Goal: Task Accomplishment & Management: Use online tool/utility

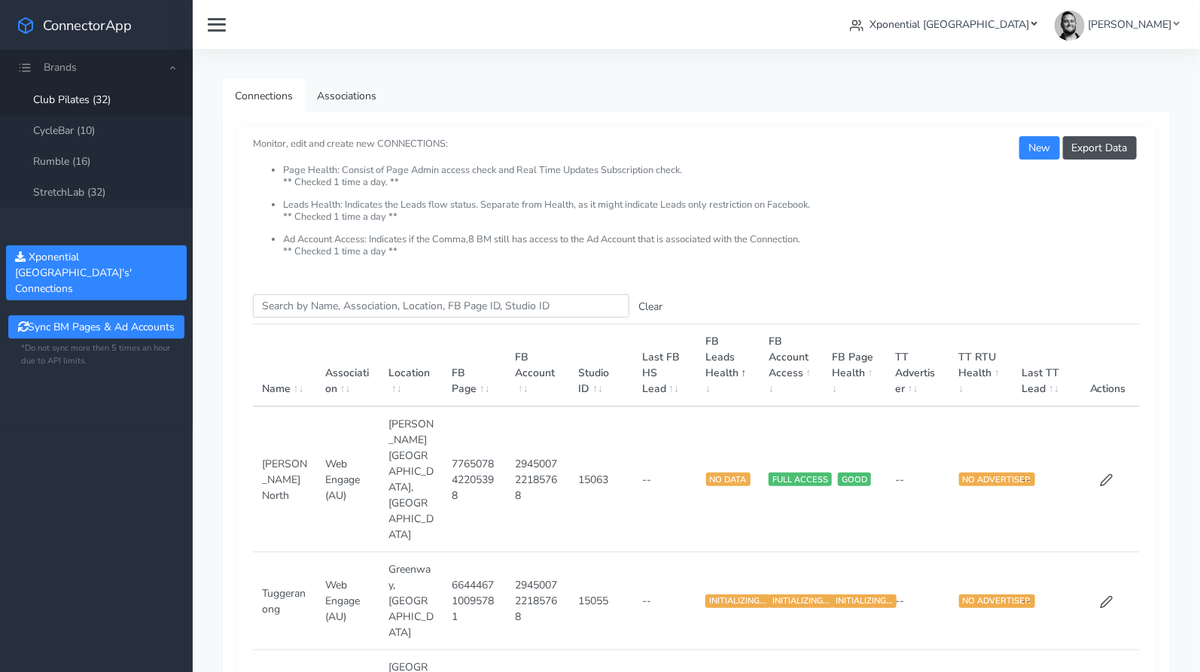
click at [995, 31] on span "Xponential [GEOGRAPHIC_DATA]" at bounding box center [950, 24] width 160 height 14
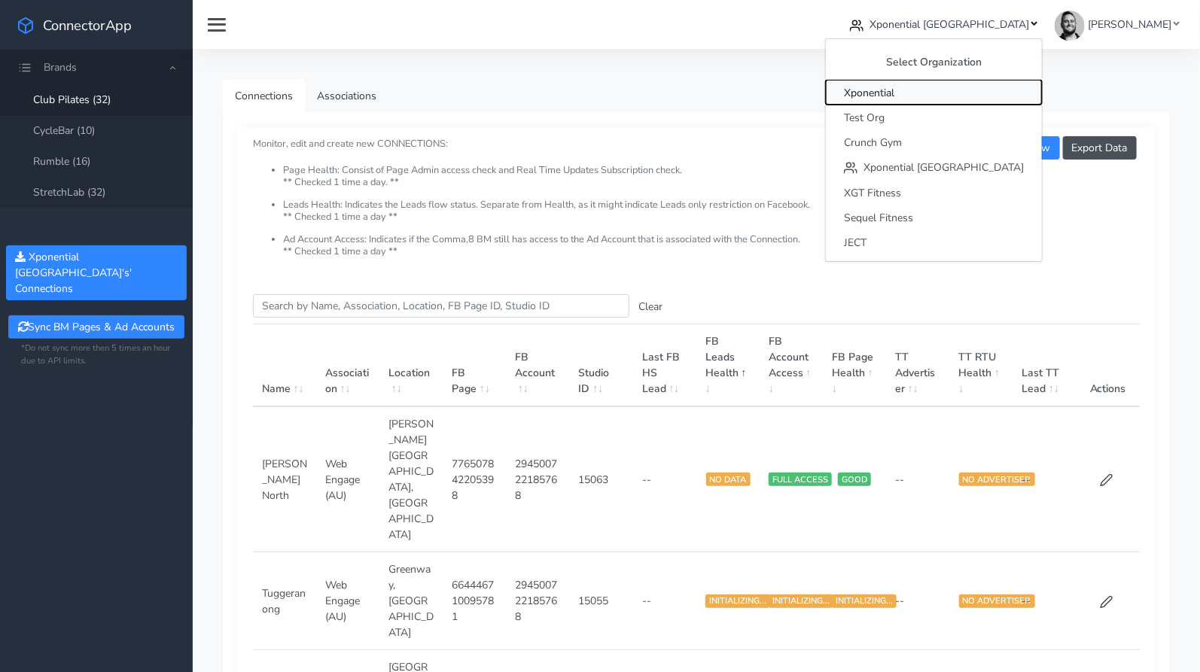
click at [895, 91] on span "Xponential" at bounding box center [869, 93] width 50 height 14
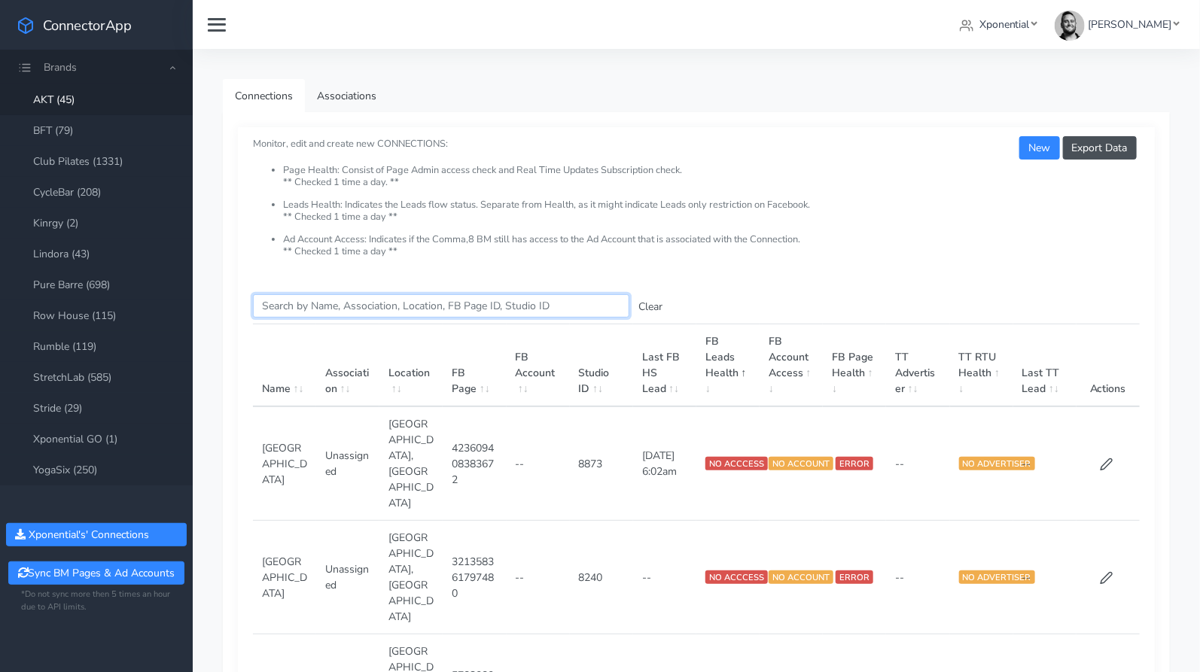
click at [346, 302] on input "Search this table" at bounding box center [441, 305] width 376 height 23
click at [51, 378] on link "StretchLab (585)" at bounding box center [96, 377] width 193 height 31
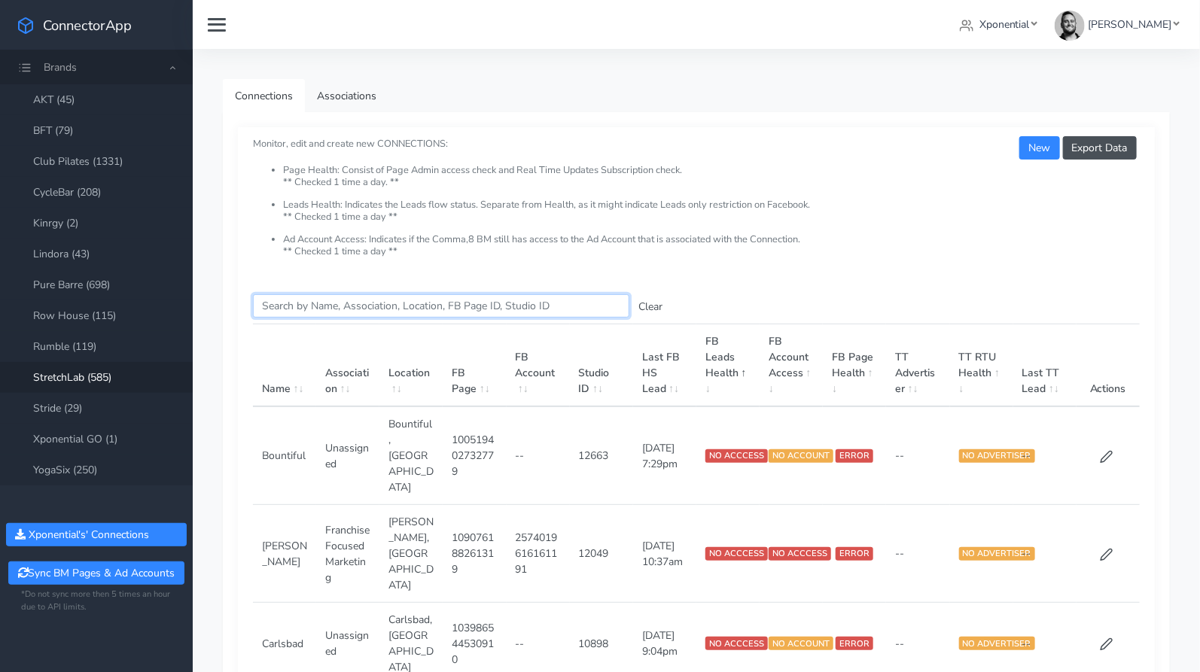
click at [296, 305] on input "Search this table" at bounding box center [441, 305] width 376 height 23
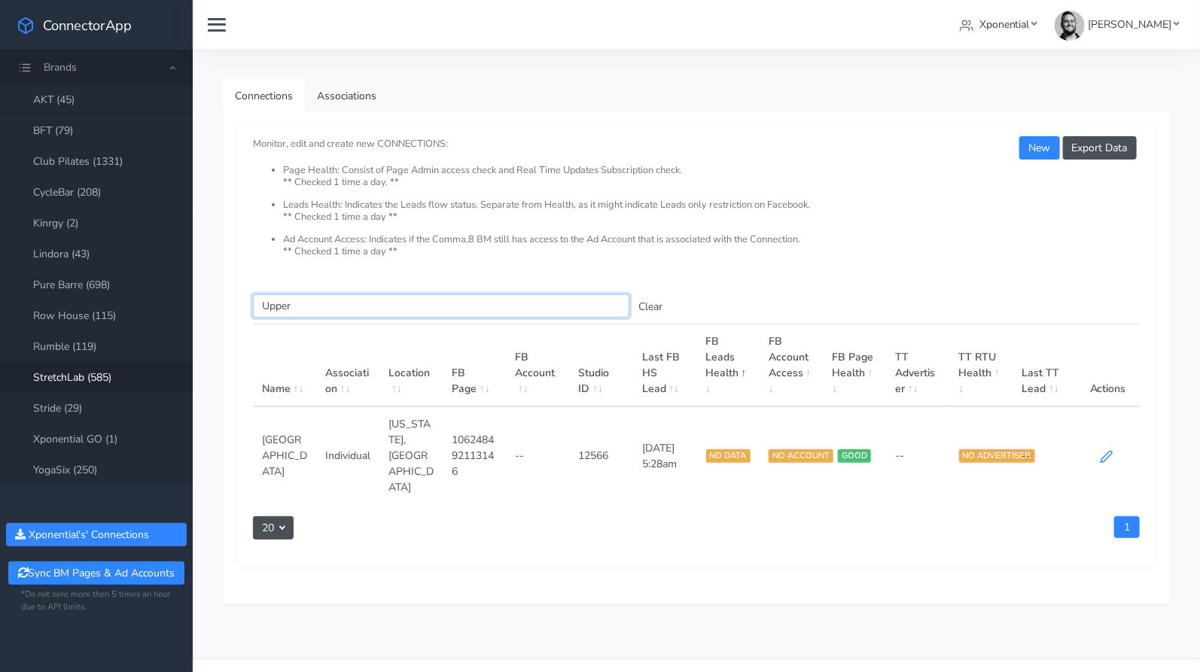
type input "Upper"
click at [1102, 450] on icon at bounding box center [1107, 457] width 14 height 14
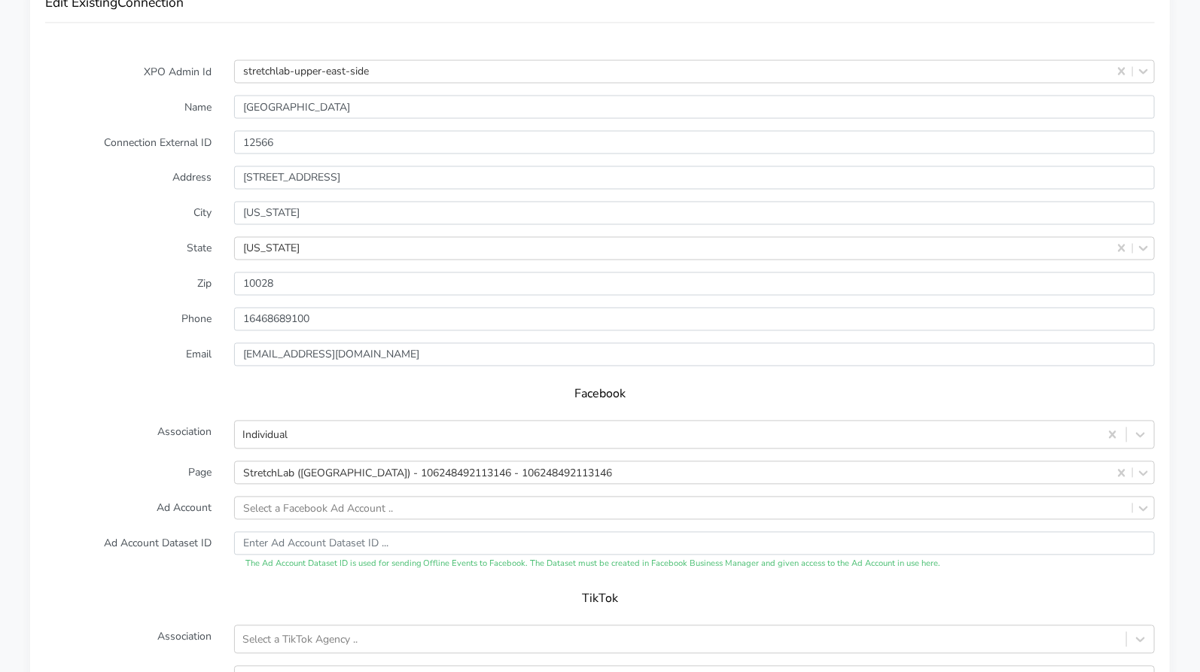
scroll to position [1187, 0]
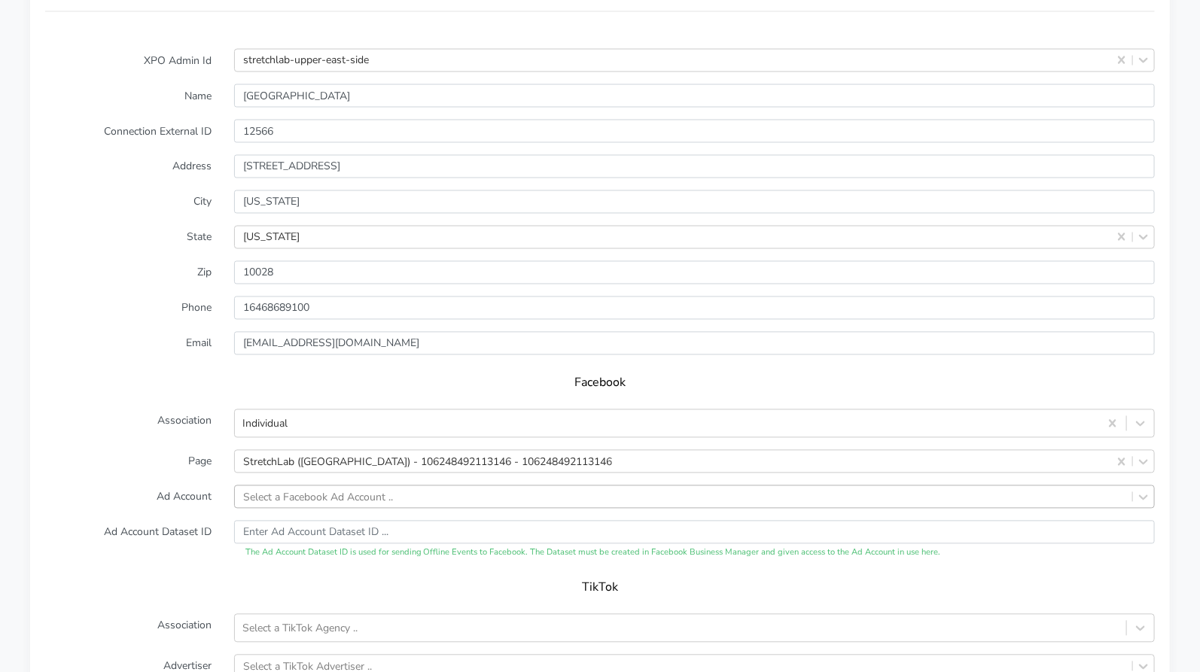
click at [312, 495] on div "Select a Facebook Ad Account .." at bounding box center [694, 497] width 921 height 23
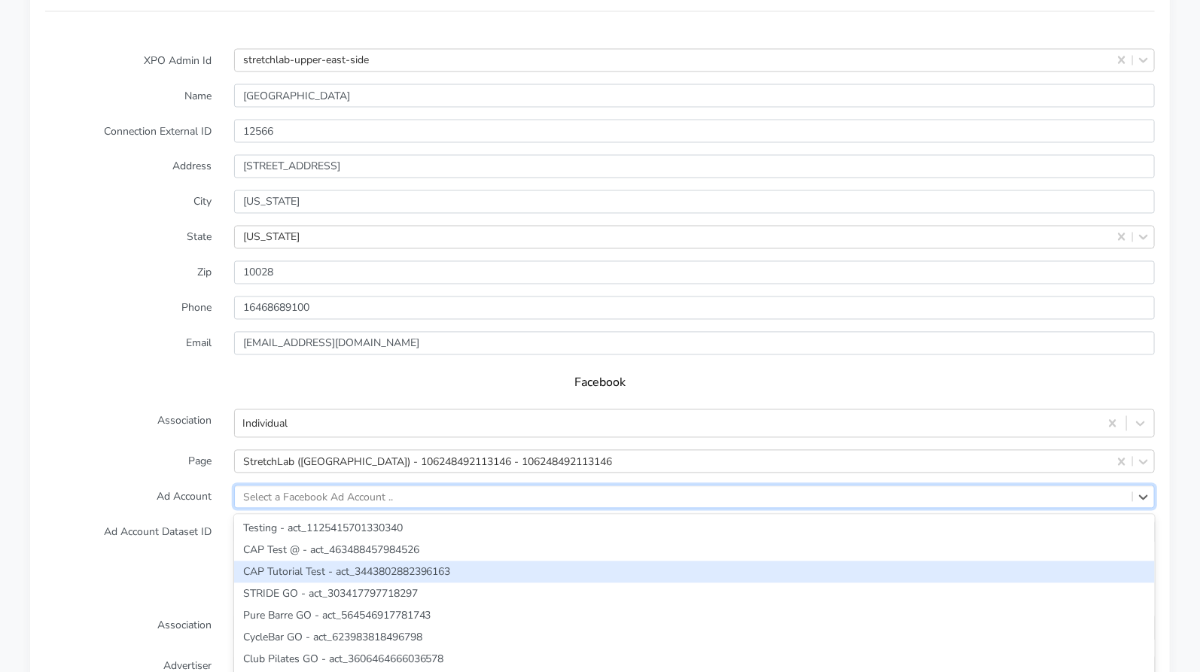
scroll to position [1259, 0]
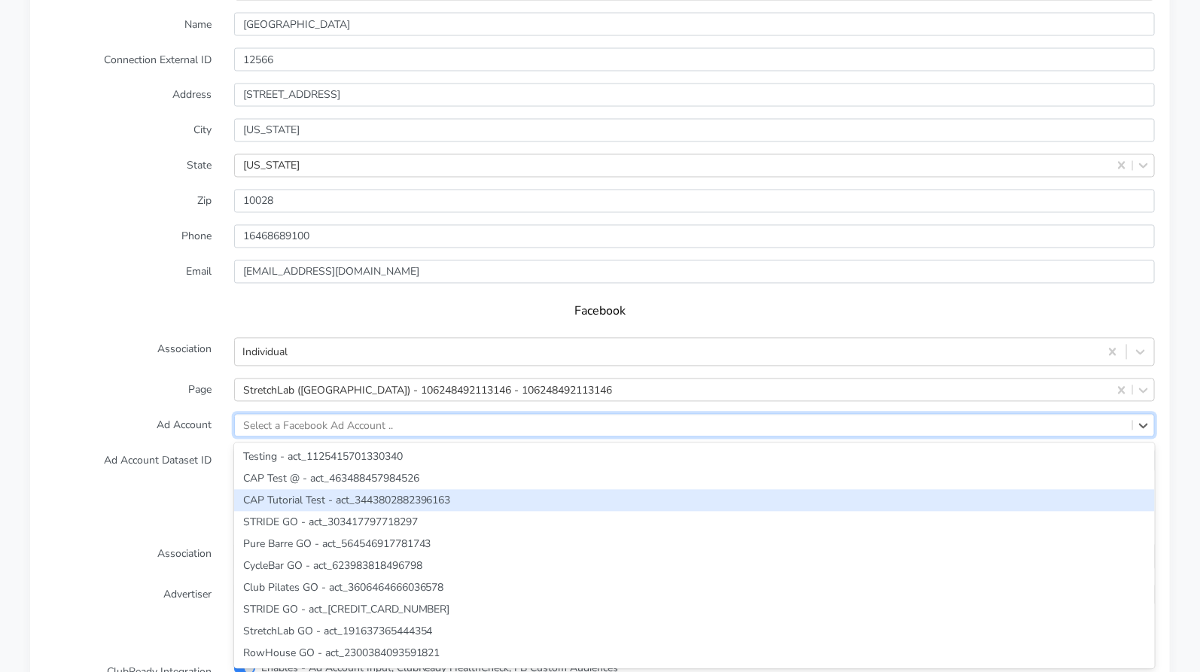
paste input "1023227343226231"
type input "1023227343226231"
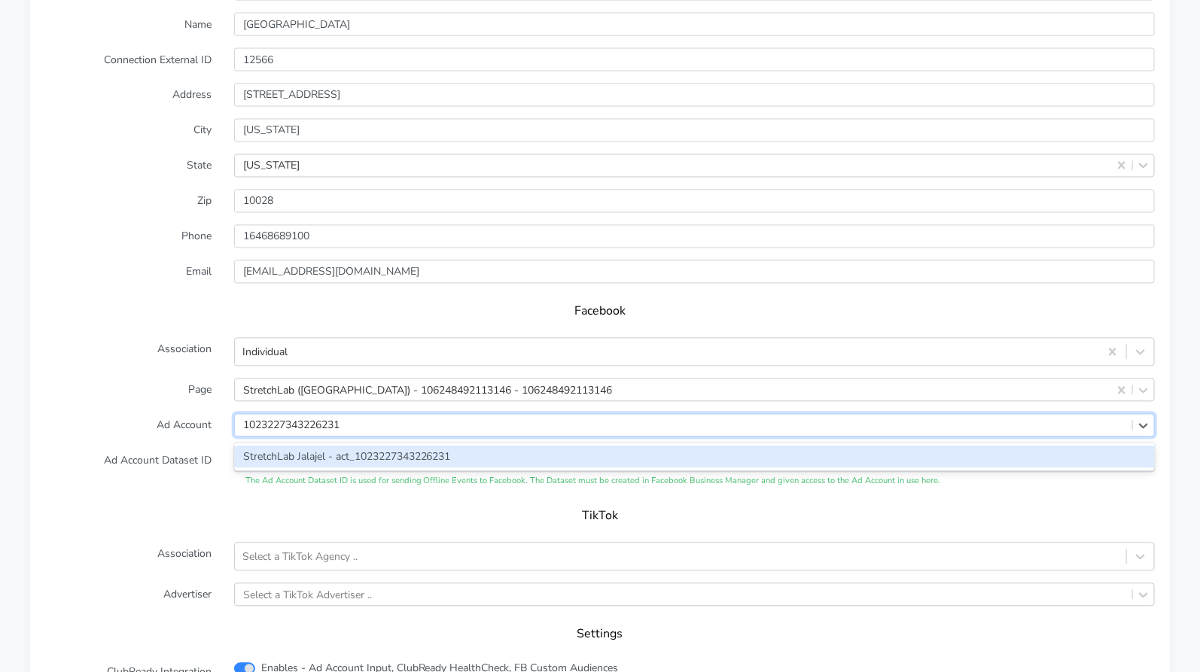
click at [294, 450] on div "StretchLab Jalajel - act_1023227343226231" at bounding box center [694, 458] width 921 height 22
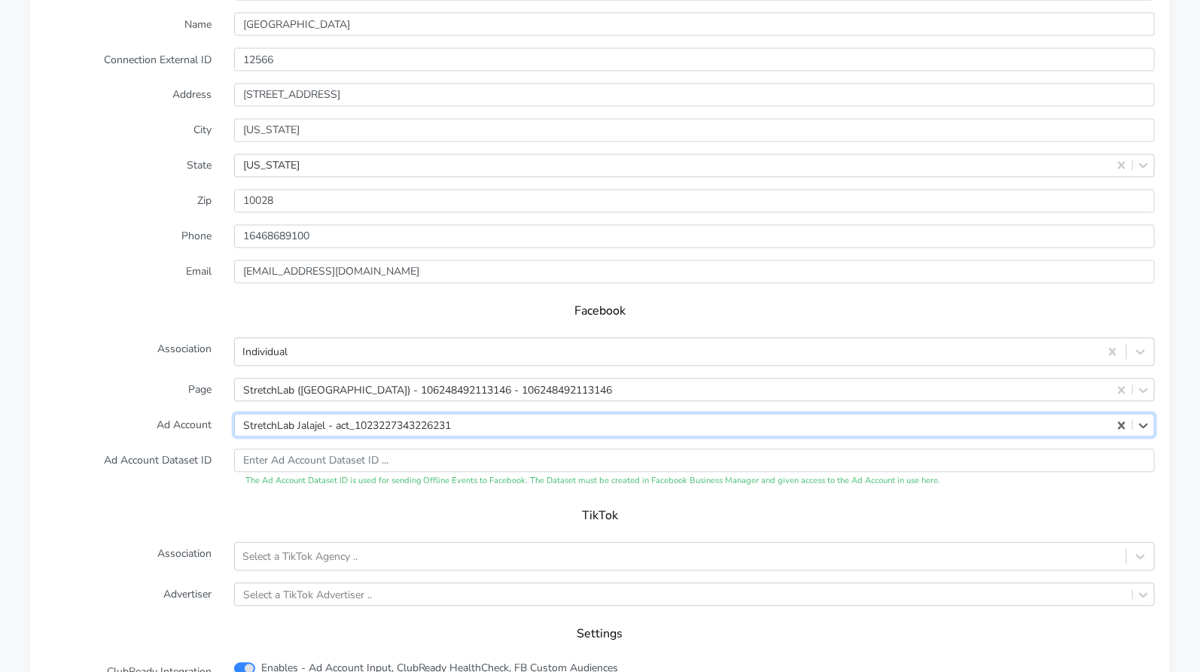
click at [151, 425] on label "Ad Account" at bounding box center [128, 425] width 189 height 23
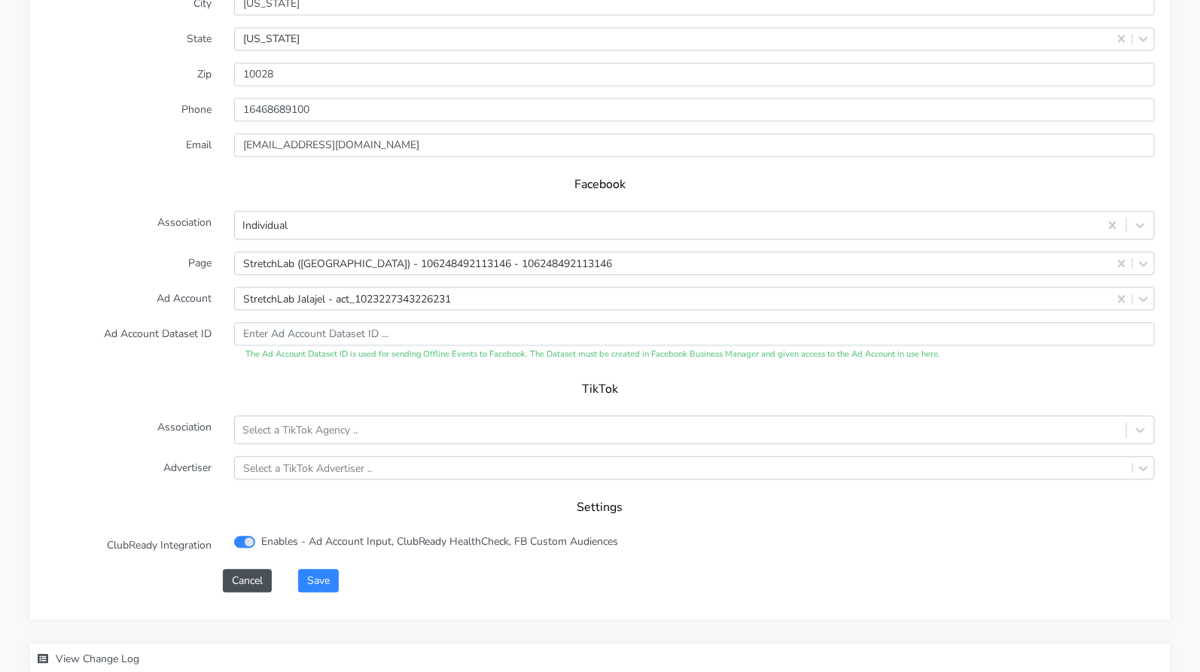
scroll to position [1413, 0]
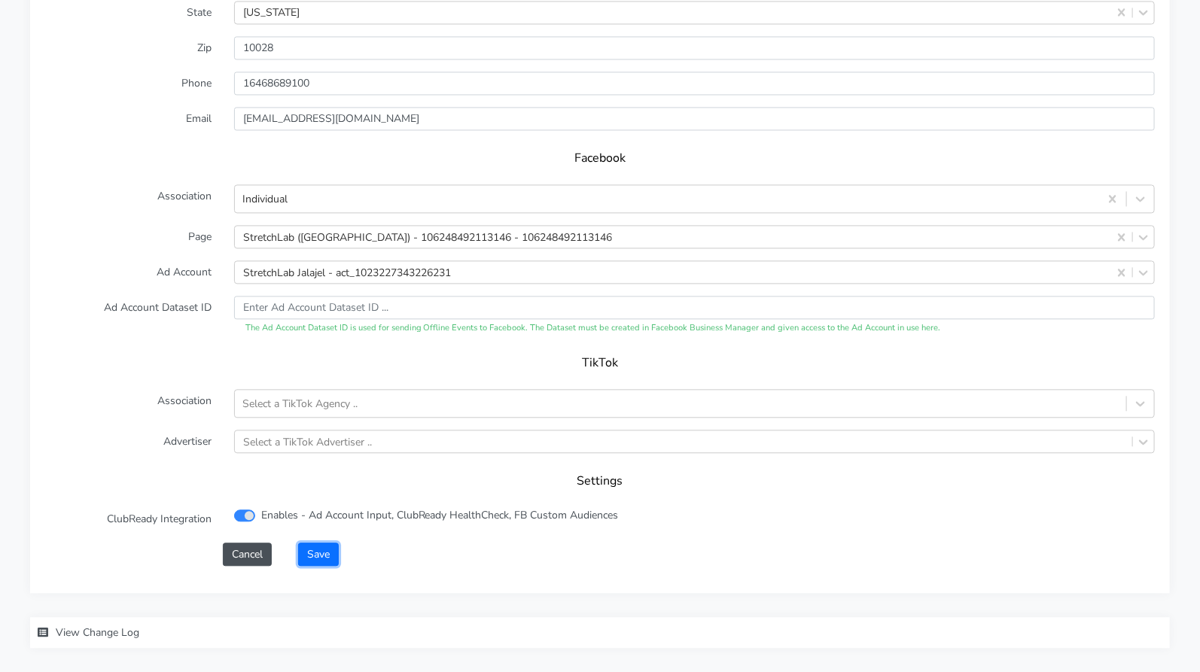
click at [324, 547] on button "Save" at bounding box center [318, 554] width 41 height 23
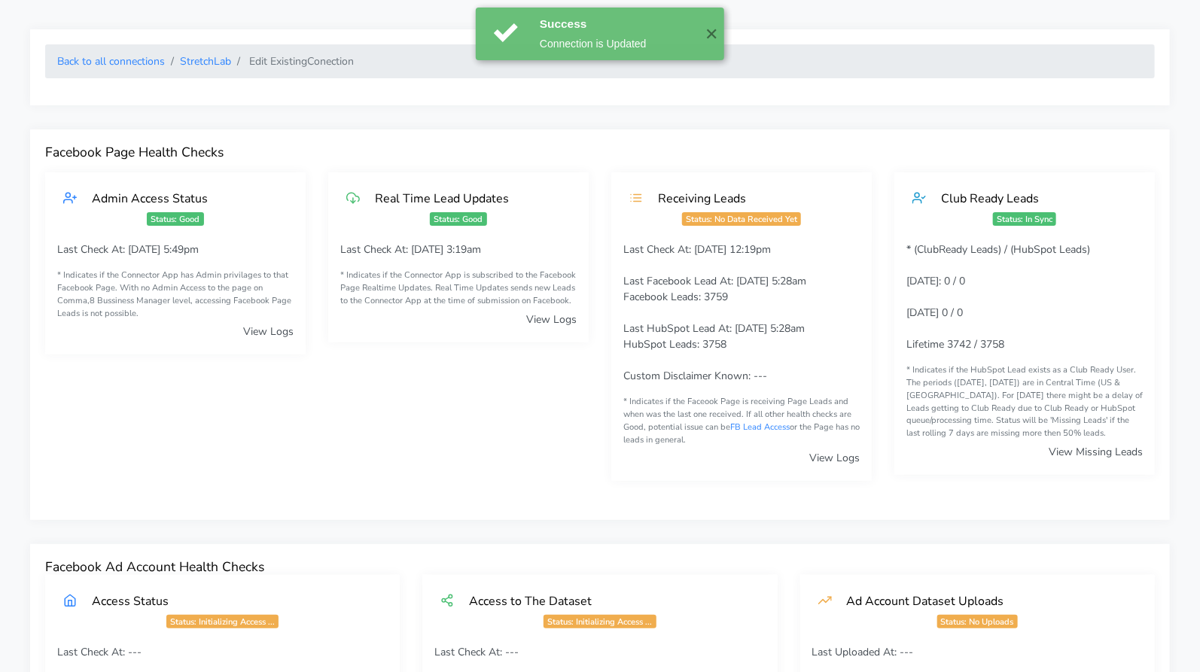
scroll to position [0, 0]
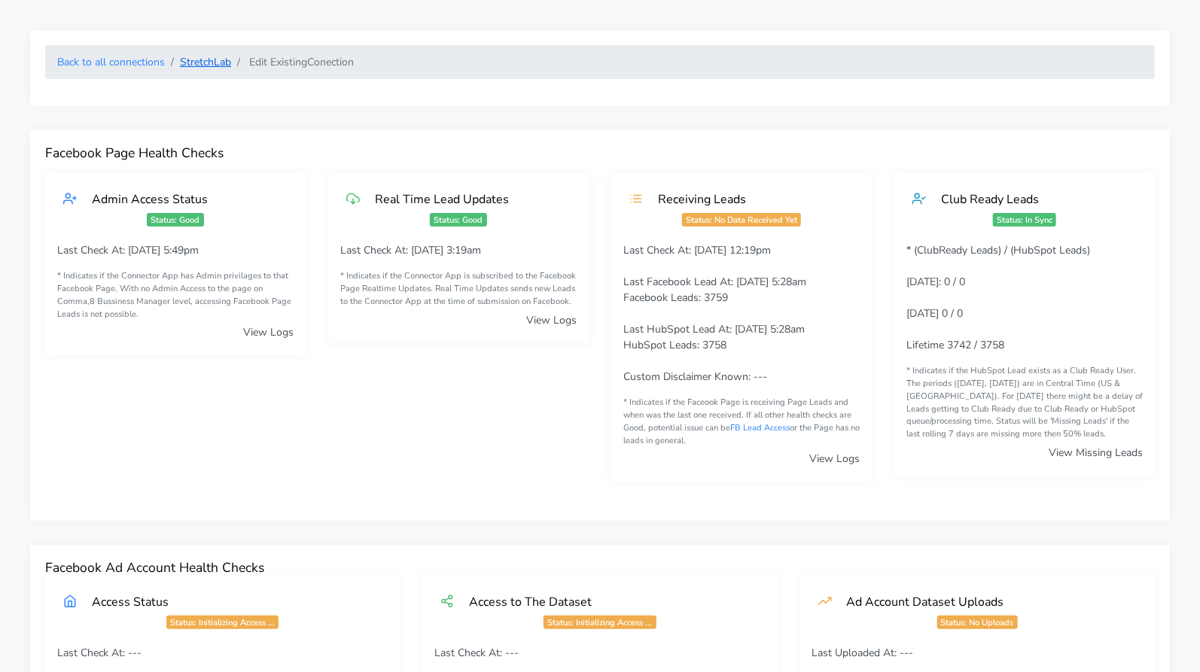
click at [200, 66] on link "StretchLab" at bounding box center [205, 62] width 51 height 14
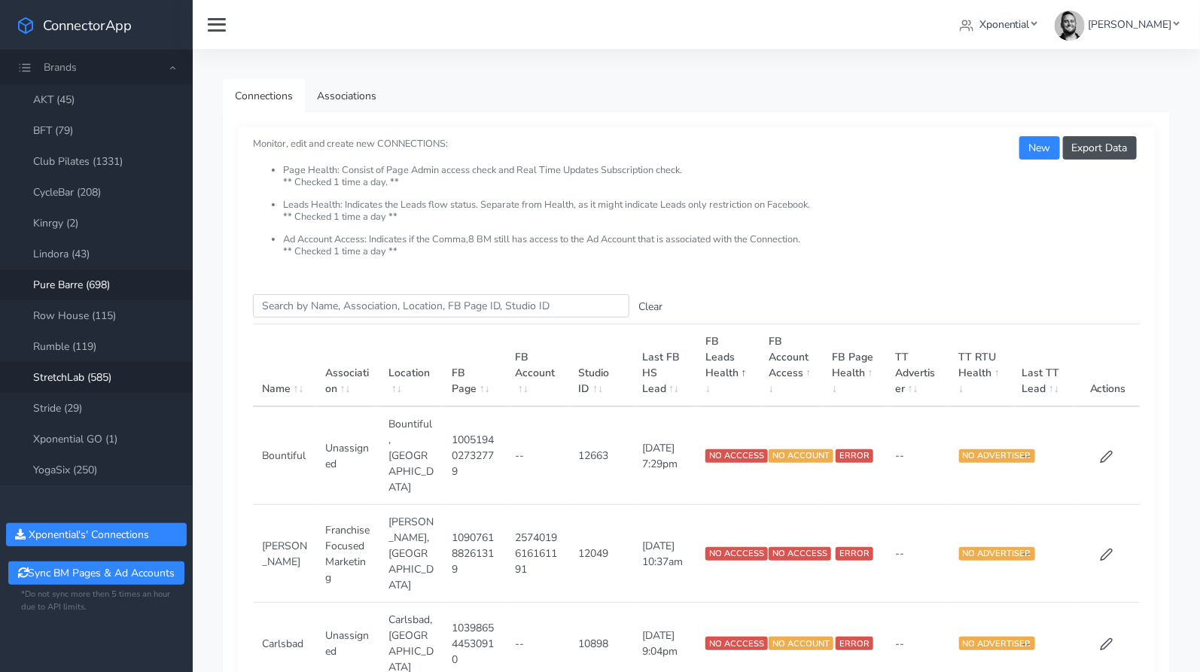
click at [66, 288] on link "Pure Barre (698)" at bounding box center [96, 285] width 193 height 31
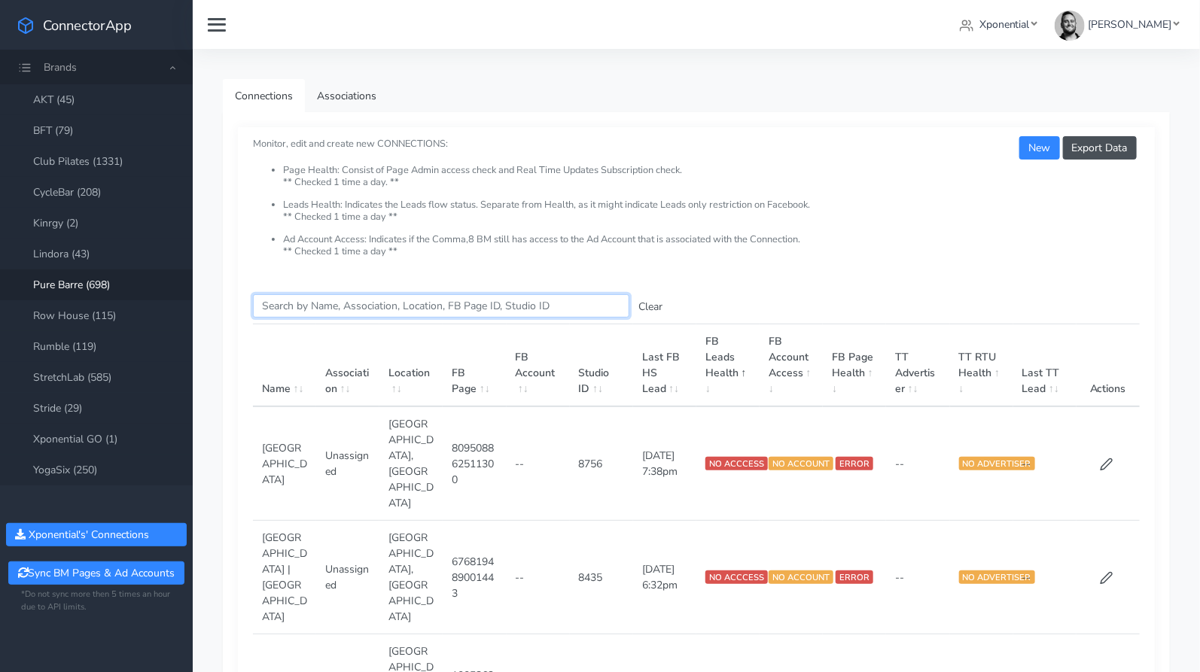
click at [290, 300] on input "Search this table" at bounding box center [441, 305] width 376 height 23
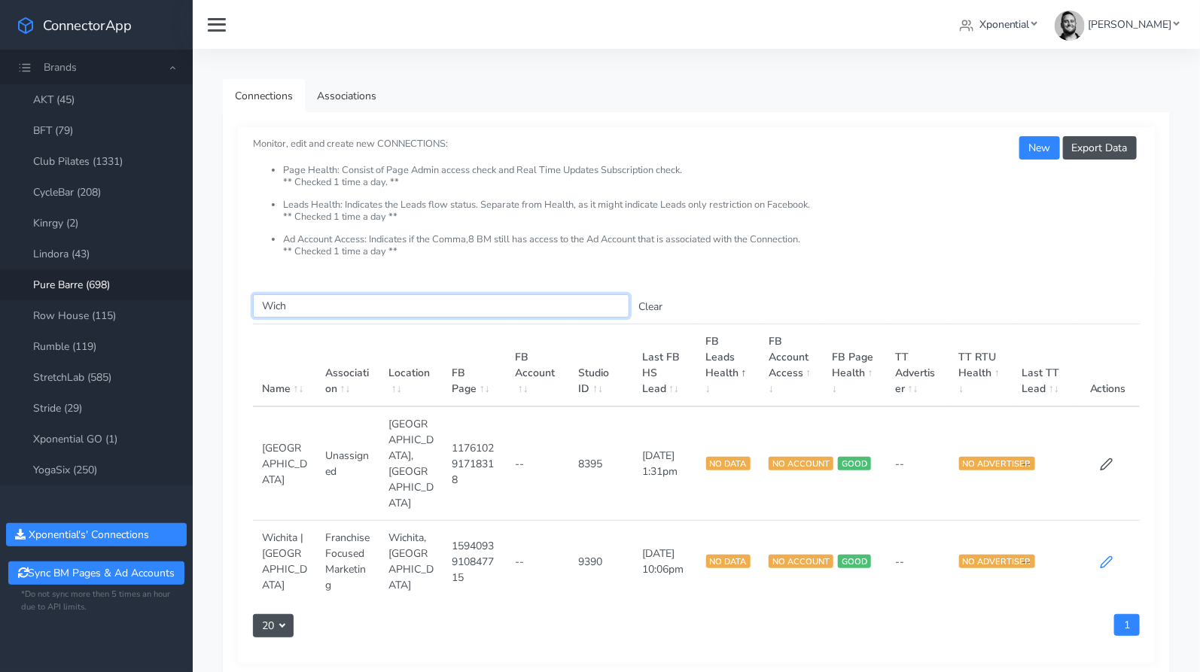
type input "Wich"
click at [1102, 557] on icon at bounding box center [1106, 562] width 11 height 11
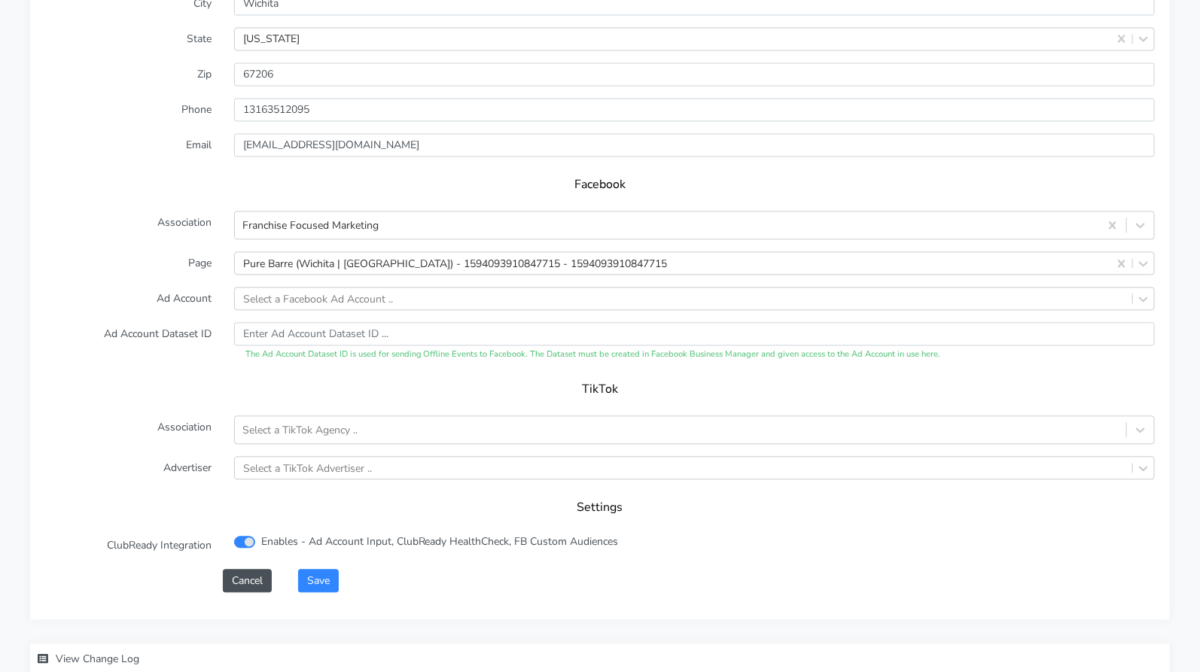
scroll to position [1391, 0]
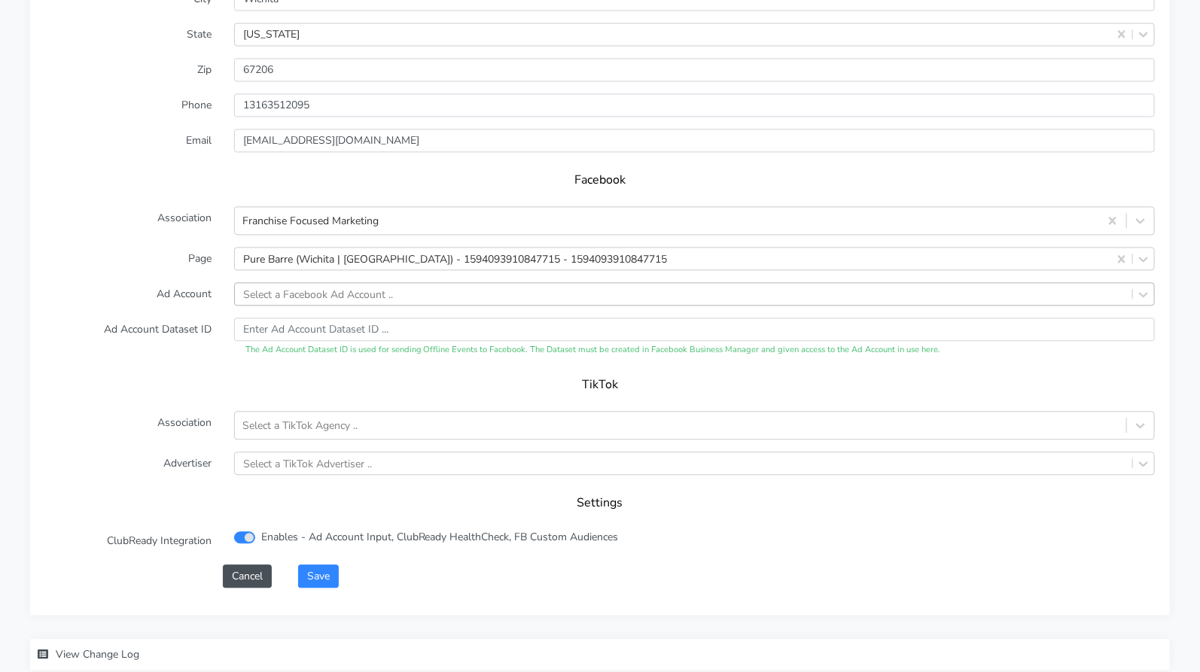
click at [282, 292] on div "Select a Facebook Ad Account .." at bounding box center [318, 294] width 150 height 16
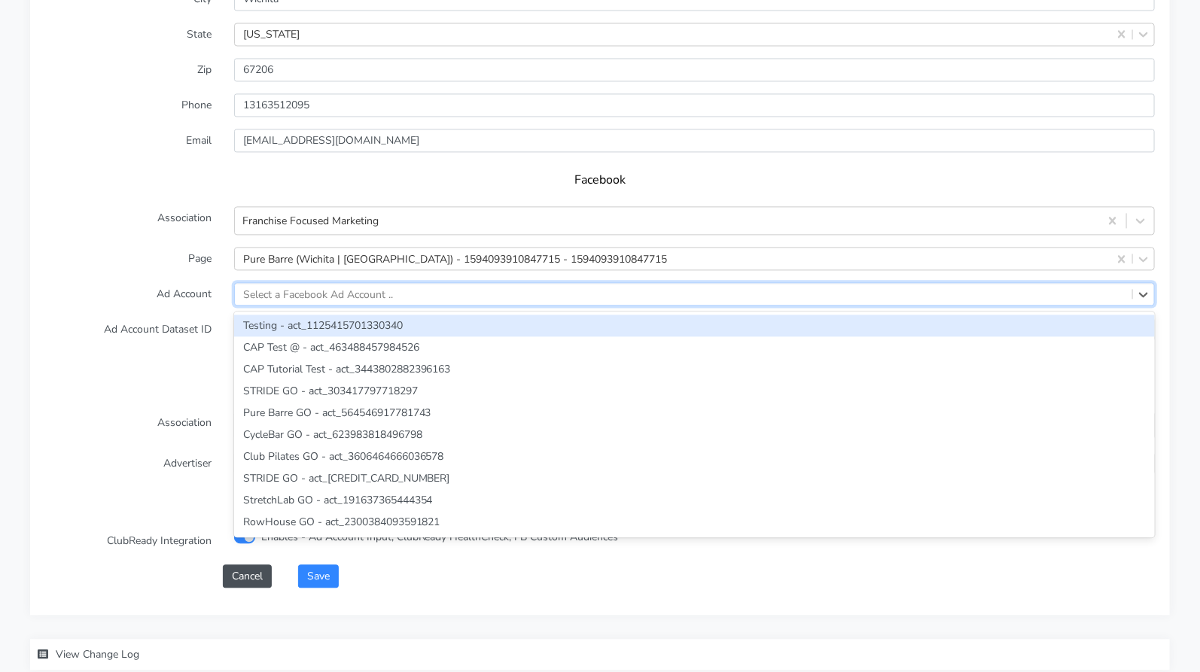
paste input "1576645559972571"
type input "1576645559972571"
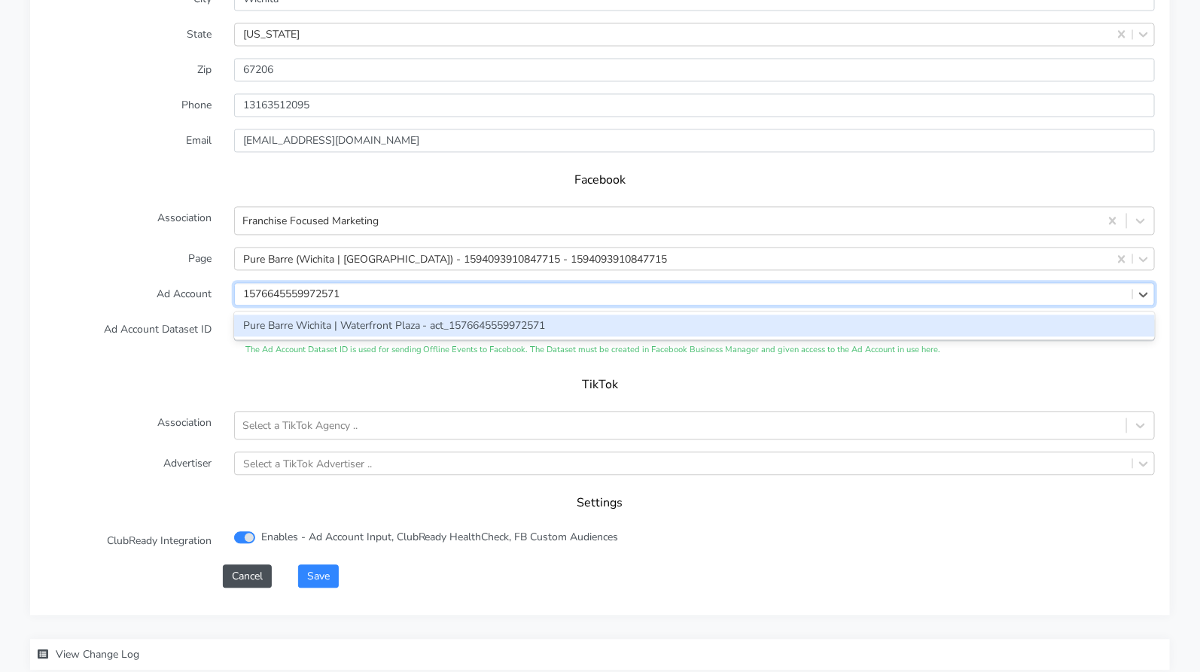
click at [288, 327] on div "Pure Barre Wichita | Waterfront Plaza - act_1576645559972571" at bounding box center [694, 326] width 921 height 22
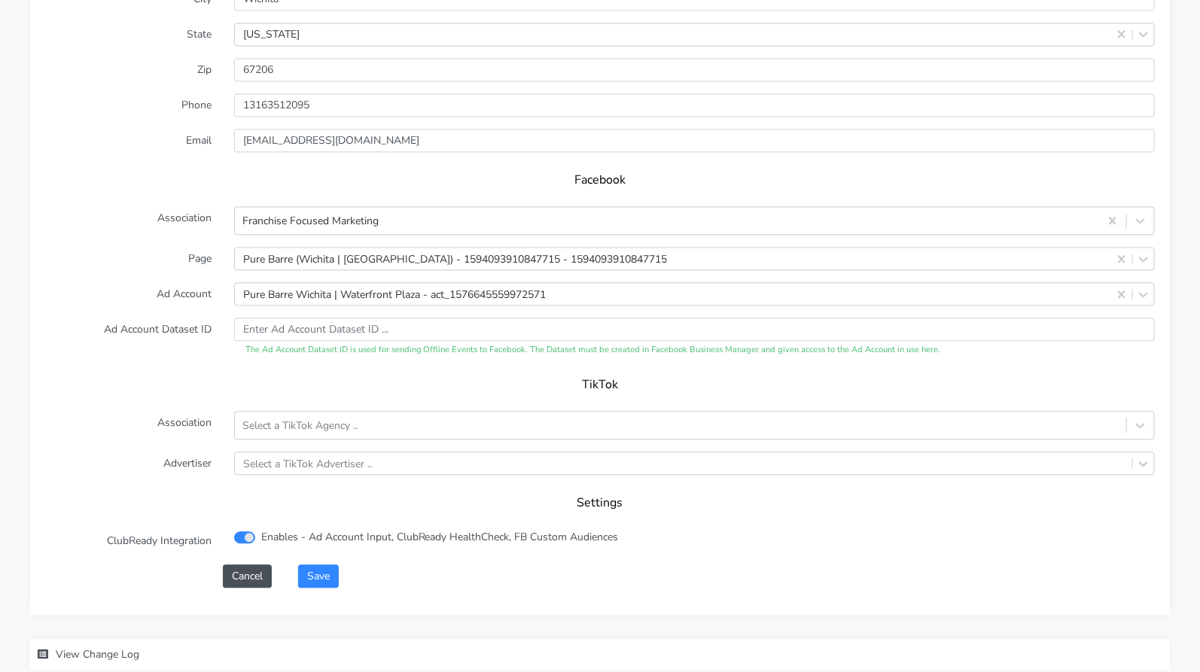
click at [125, 312] on form "XPO Admin Id purebarre-wichita-waterfront-plaza-ks Name Wichita | Waterfront Pl…" at bounding box center [600, 217] width 1110 height 742
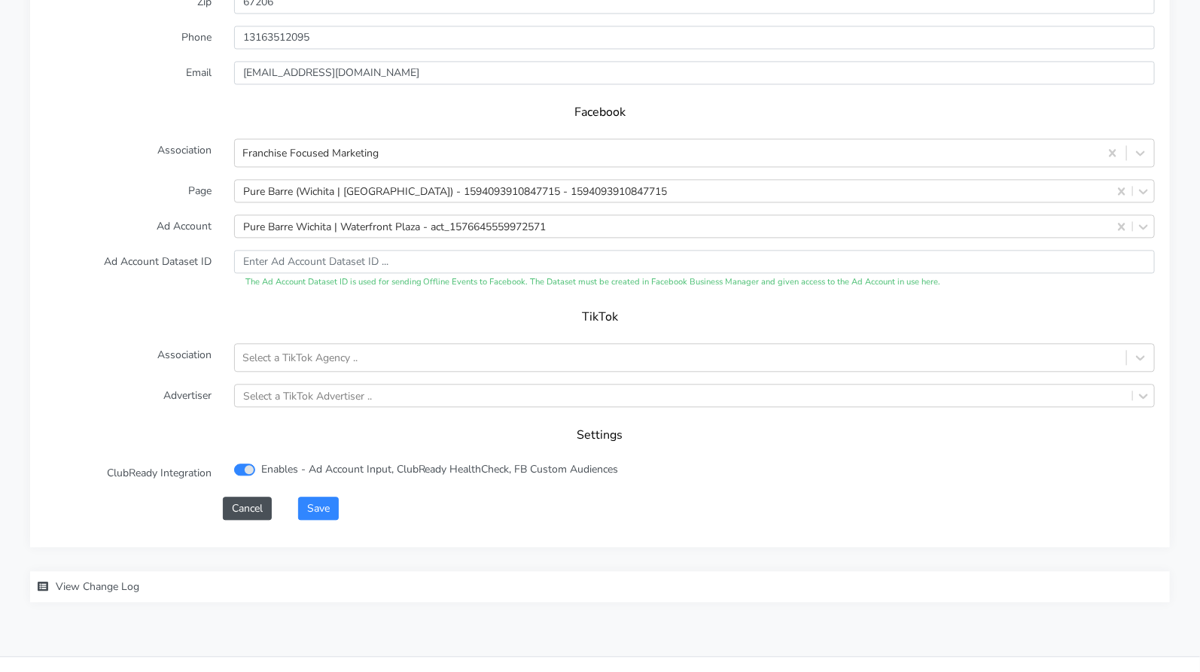
scroll to position [1480, 0]
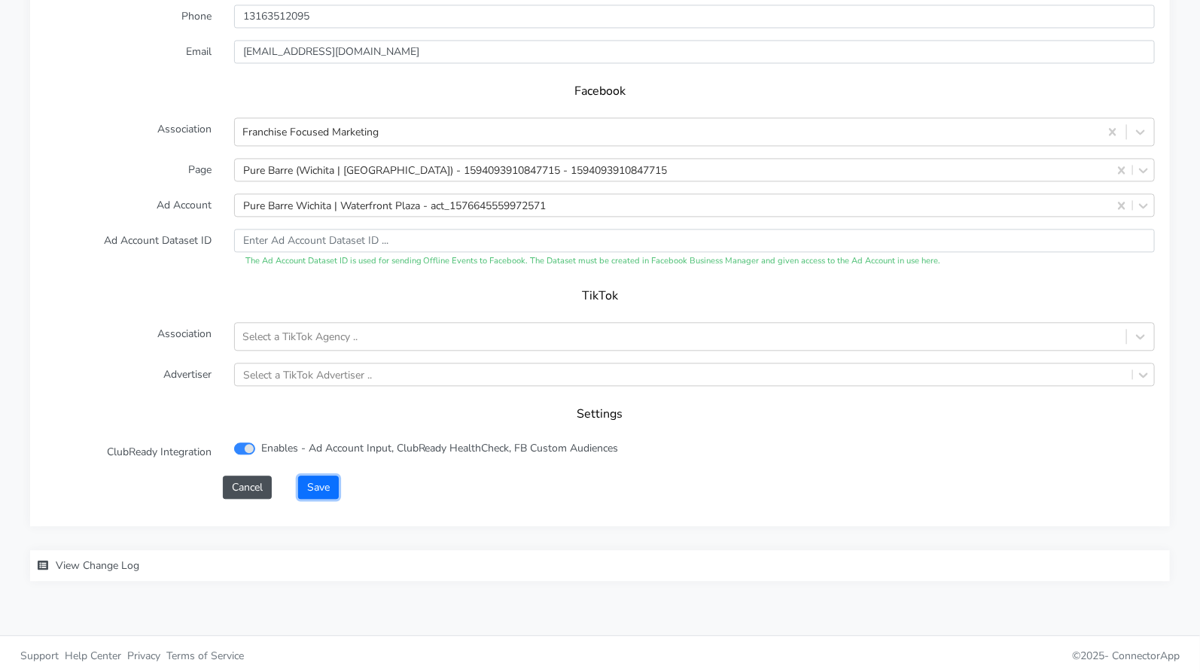
click at [330, 485] on button "Save" at bounding box center [318, 487] width 41 height 23
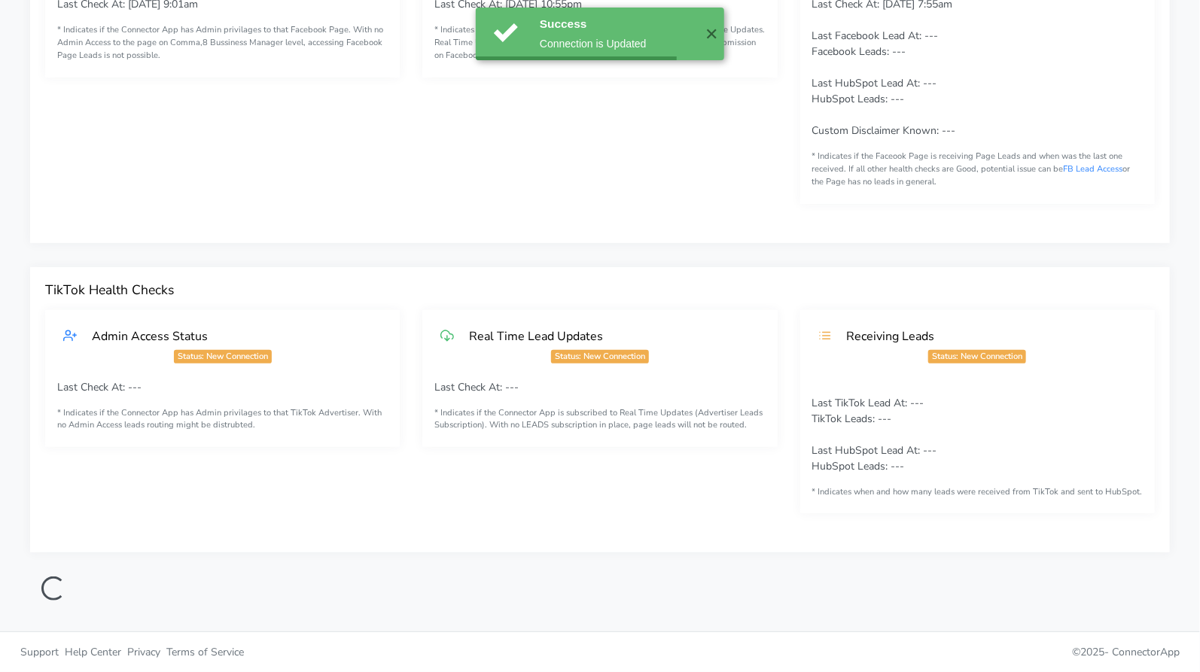
scroll to position [245, 0]
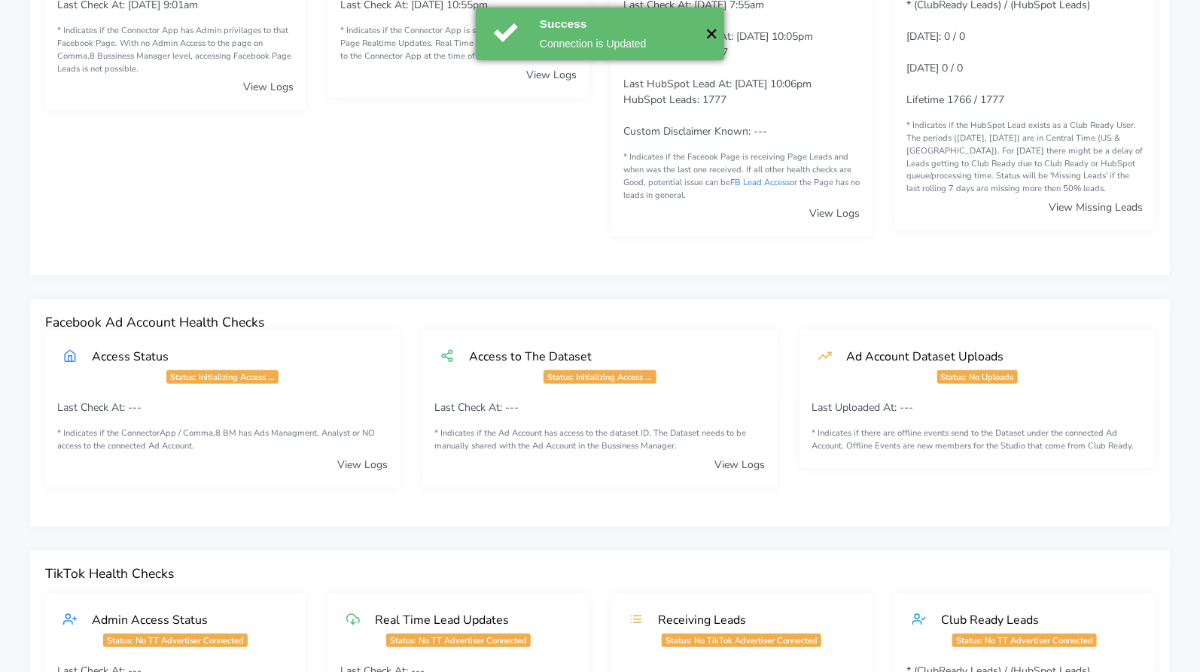
click at [707, 31] on button "✕" at bounding box center [711, 34] width 25 height 53
